Goal: Task Accomplishment & Management: Use online tool/utility

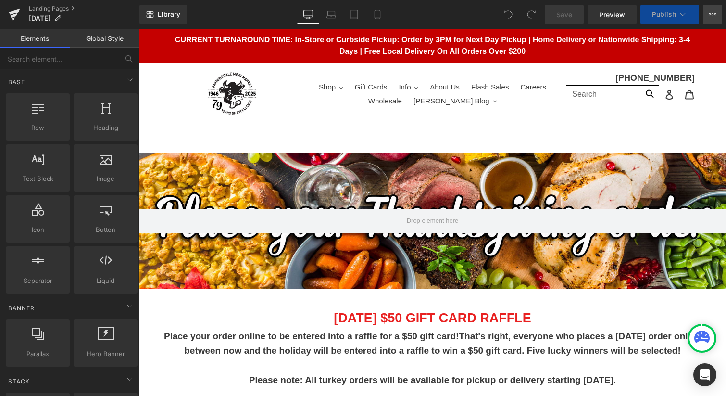
click at [713, 11] on icon at bounding box center [713, 15] width 8 height 8
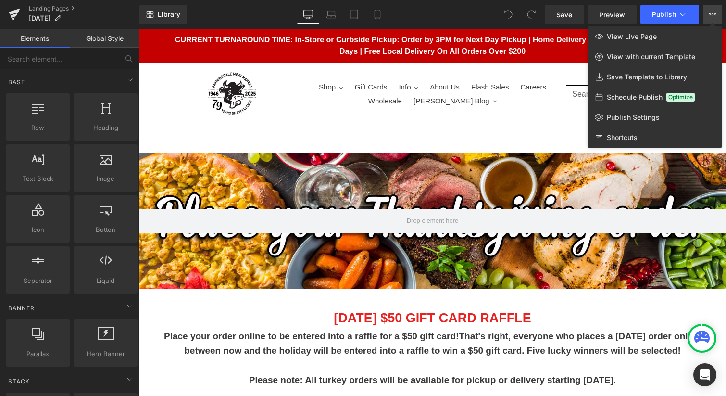
click at [542, 116] on div at bounding box center [432, 212] width 587 height 367
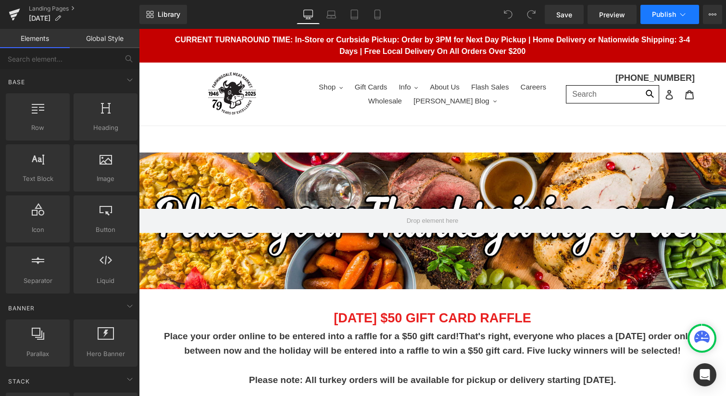
click at [683, 12] on icon at bounding box center [683, 15] width 10 height 10
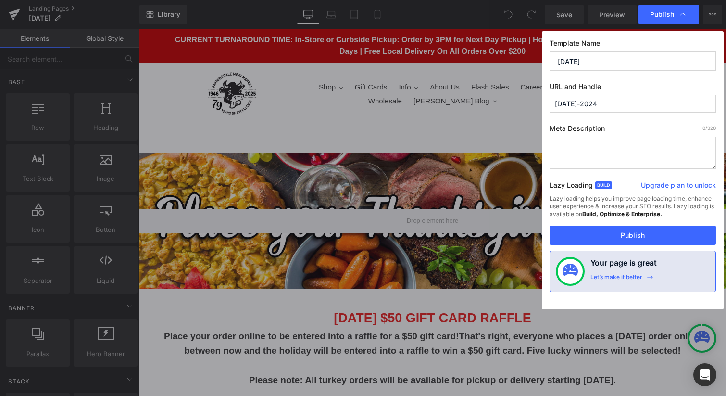
click at [618, 102] on input "[DATE]-2024" at bounding box center [633, 104] width 166 height 18
type input "[DATE]-2025"
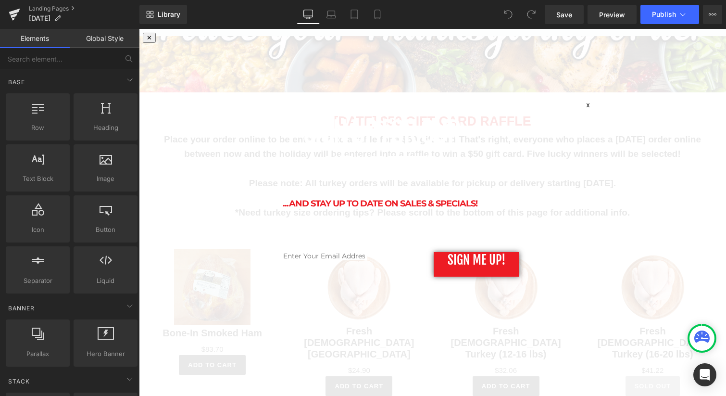
click at [585, 109] on div "x" at bounding box center [588, 105] width 19 height 9
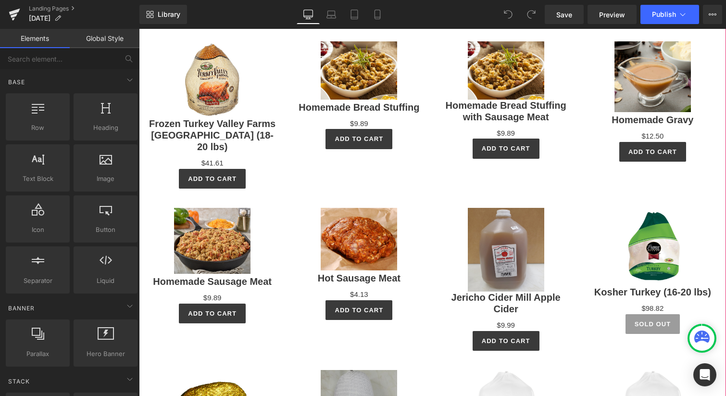
scroll to position [1610, 0]
